Goal: Task Accomplishment & Management: Manage account settings

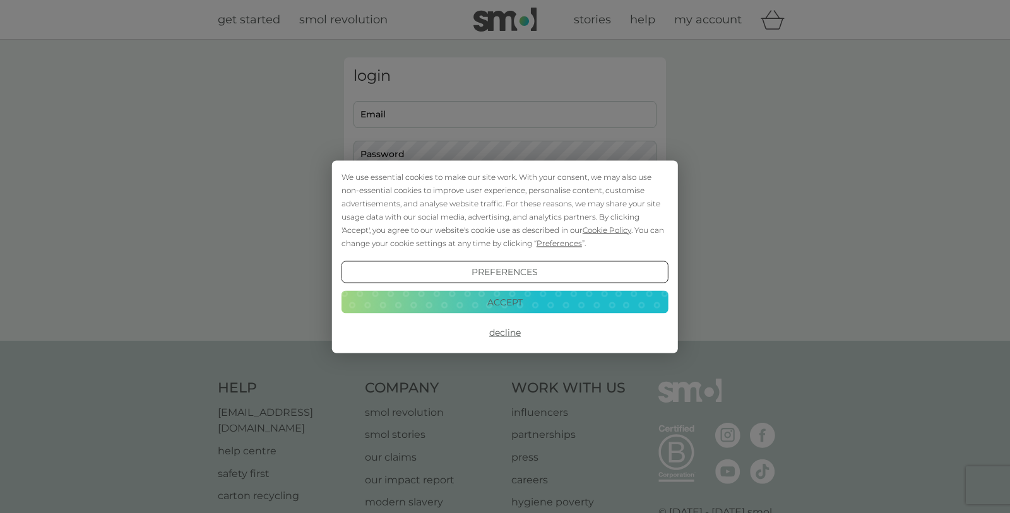
click at [579, 301] on button "Accept" at bounding box center [505, 302] width 327 height 23
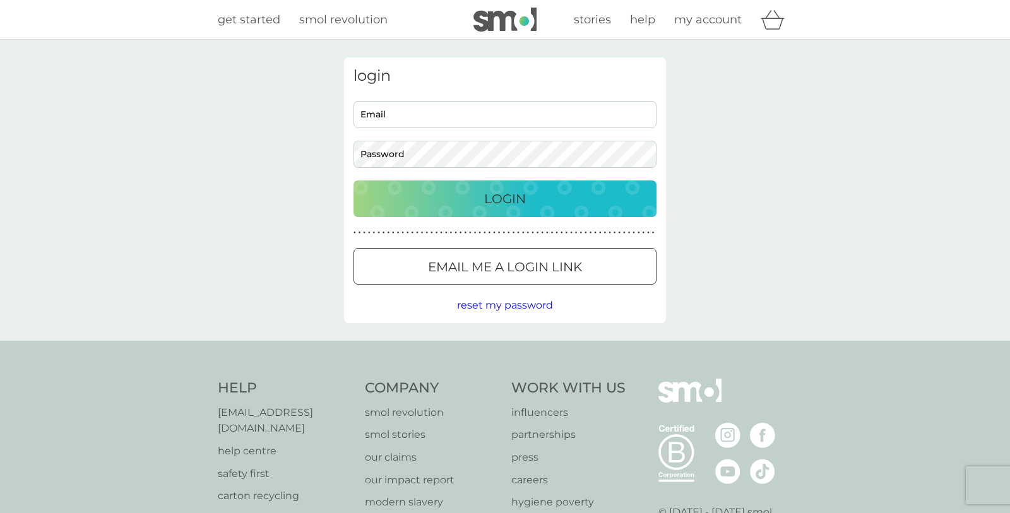
click at [620, 119] on input "Email" at bounding box center [505, 114] width 303 height 27
type input "[EMAIL_ADDRESS][DOMAIN_NAME]"
click at [595, 191] on div "Login" at bounding box center [505, 199] width 278 height 20
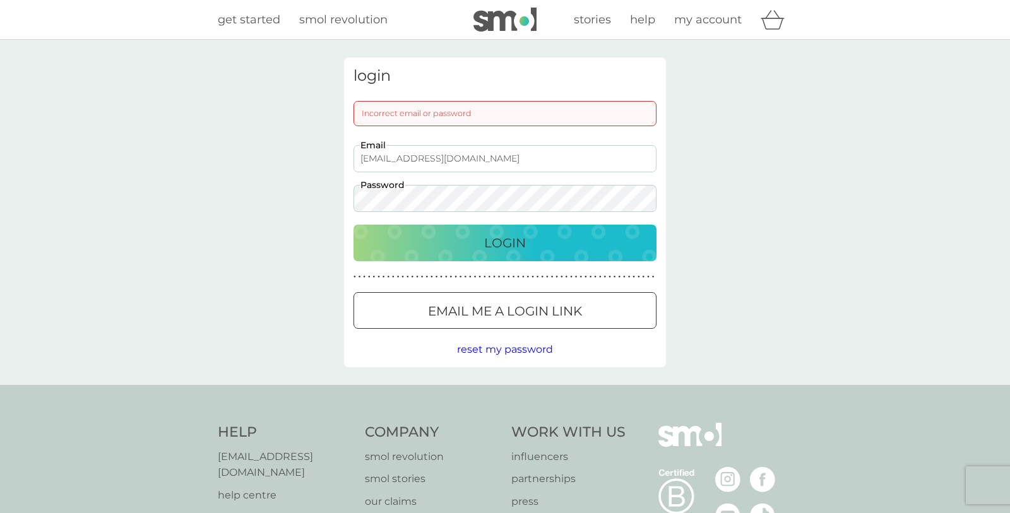
click at [585, 245] on div "Login" at bounding box center [505, 243] width 278 height 20
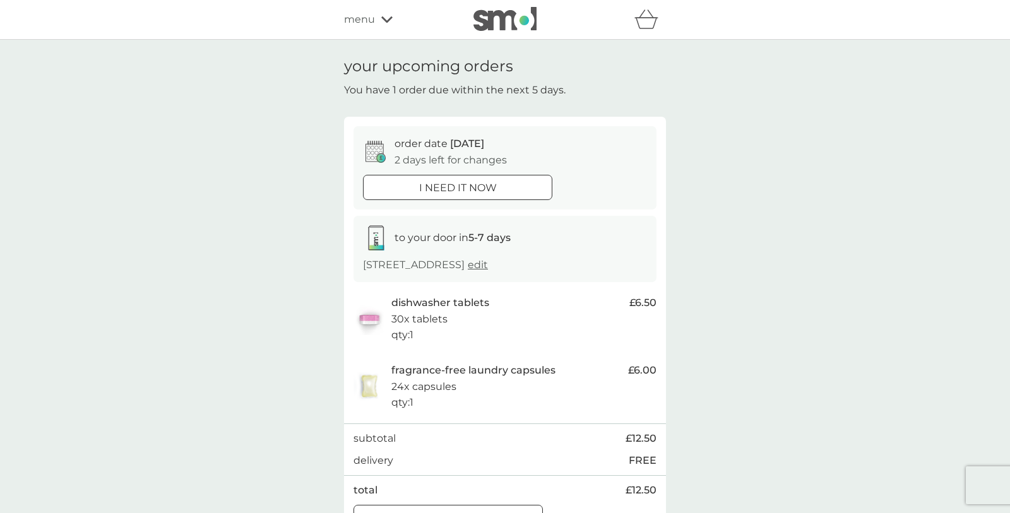
click at [488, 268] on span "edit" at bounding box center [478, 265] width 20 height 12
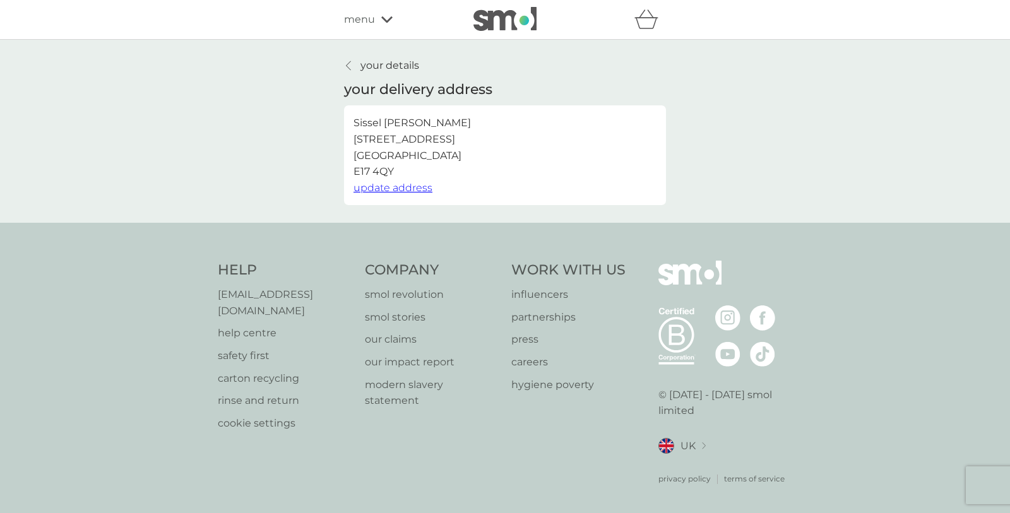
click at [412, 188] on span "update address" at bounding box center [393, 188] width 79 height 12
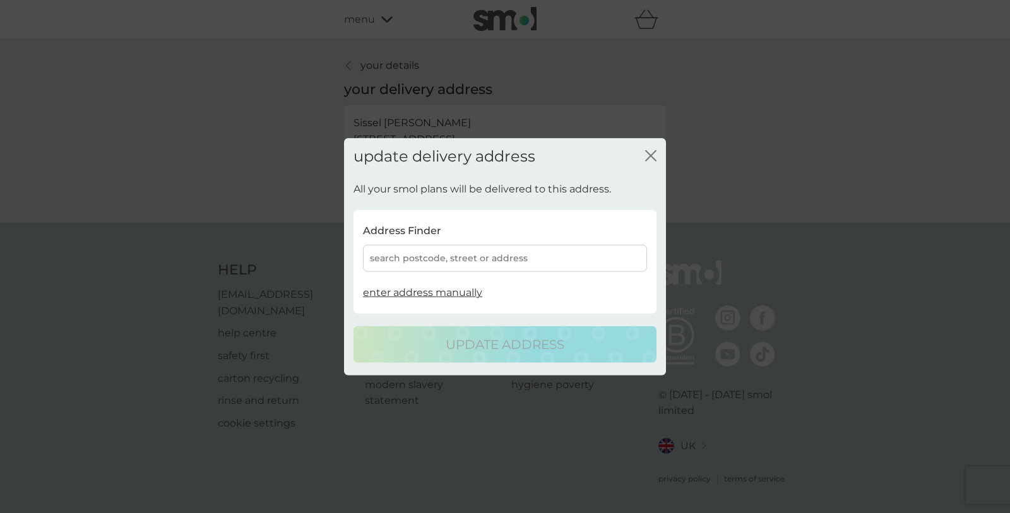
click at [544, 259] on div "search postcode, street or address" at bounding box center [505, 258] width 284 height 27
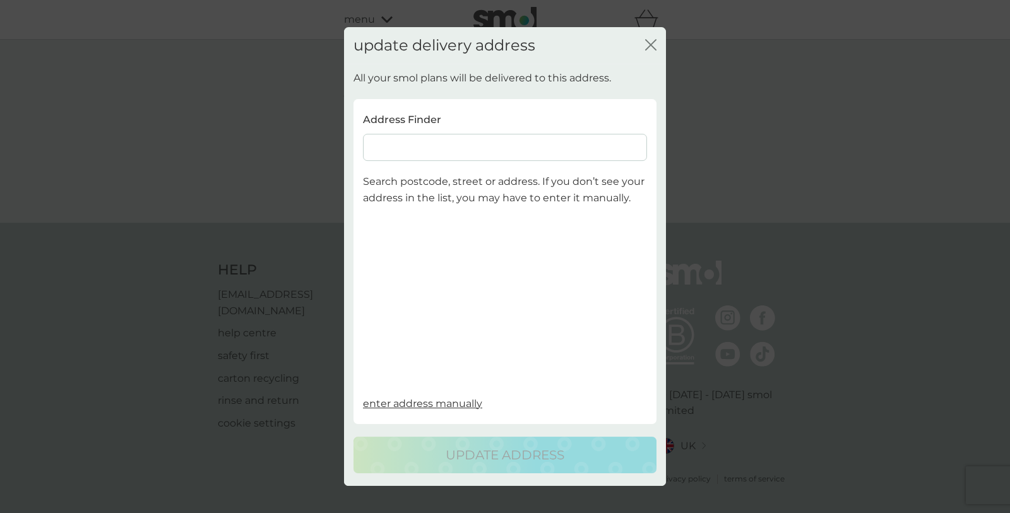
click at [523, 135] on input at bounding box center [505, 147] width 284 height 27
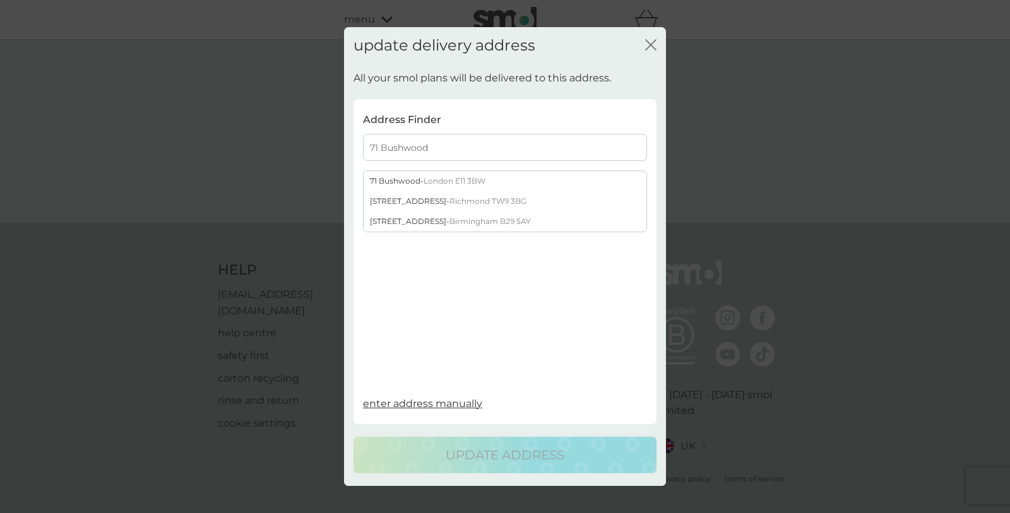
type input "71 Bushwood"
click at [485, 187] on div "[STREET_ADDRESS]" at bounding box center [505, 182] width 283 height 20
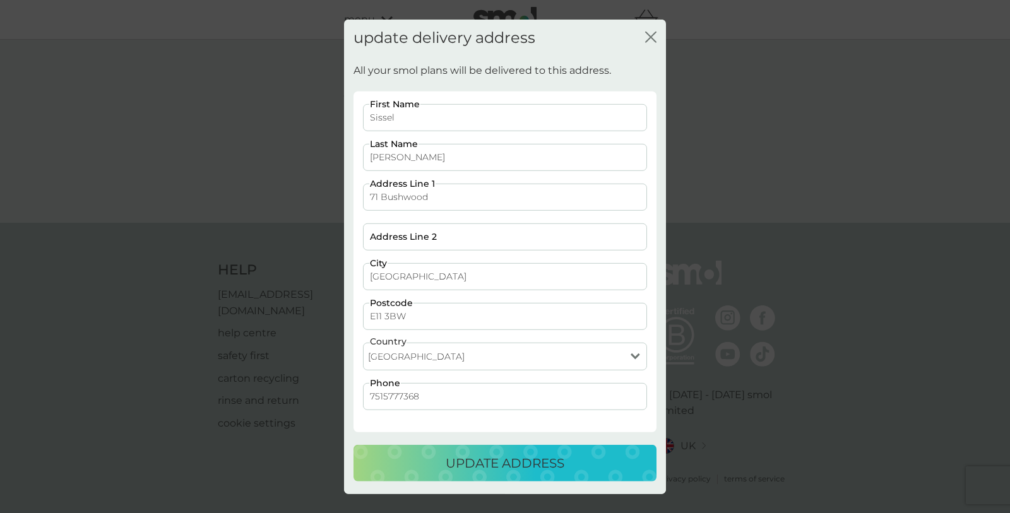
click at [519, 474] on p "update address" at bounding box center [505, 463] width 119 height 20
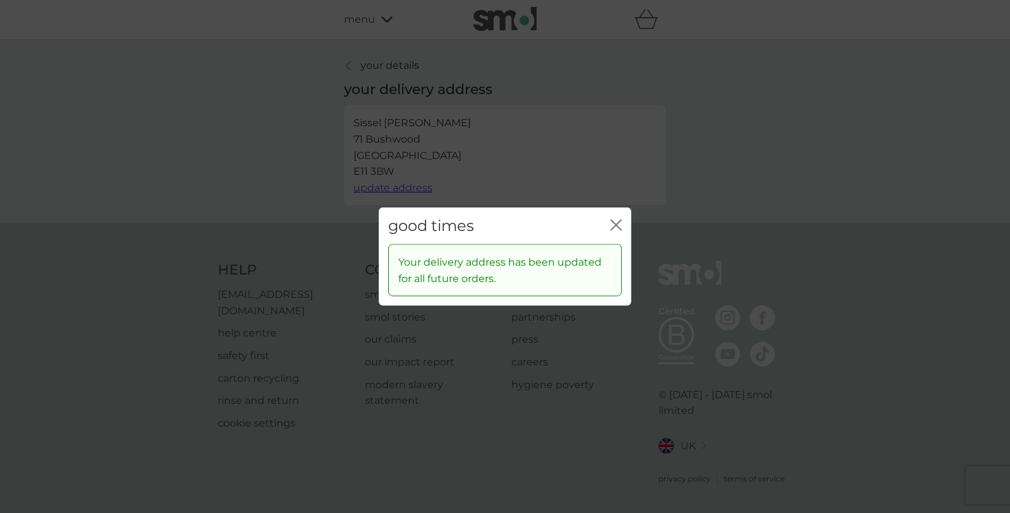
click at [612, 230] on icon "close" at bounding box center [616, 224] width 11 height 11
